Goal: Information Seeking & Learning: Learn about a topic

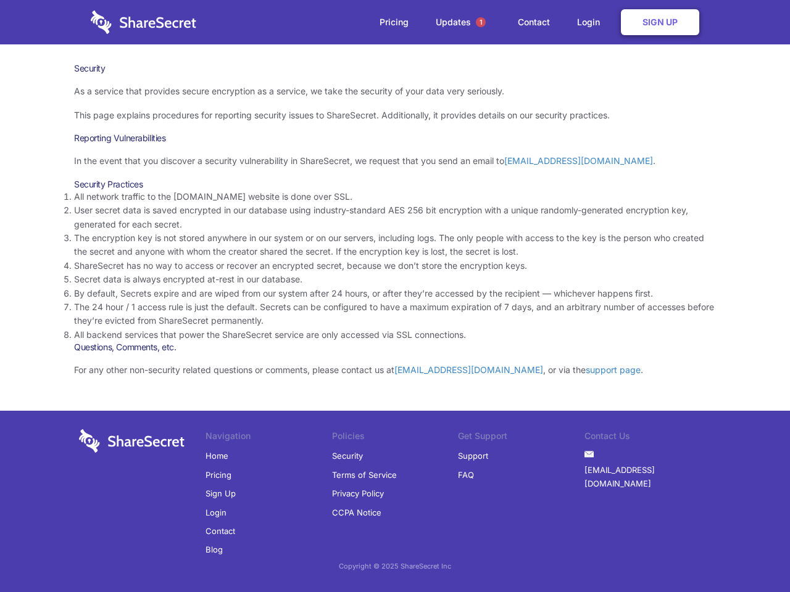
click at [395, 296] on li "By default, Secrets expire and are wiped from our system after 24 hours, or aft…" at bounding box center [394, 294] width 641 height 14
click at [480, 22] on span "1" at bounding box center [481, 22] width 10 height 10
